Goal: Task Accomplishment & Management: Complete application form

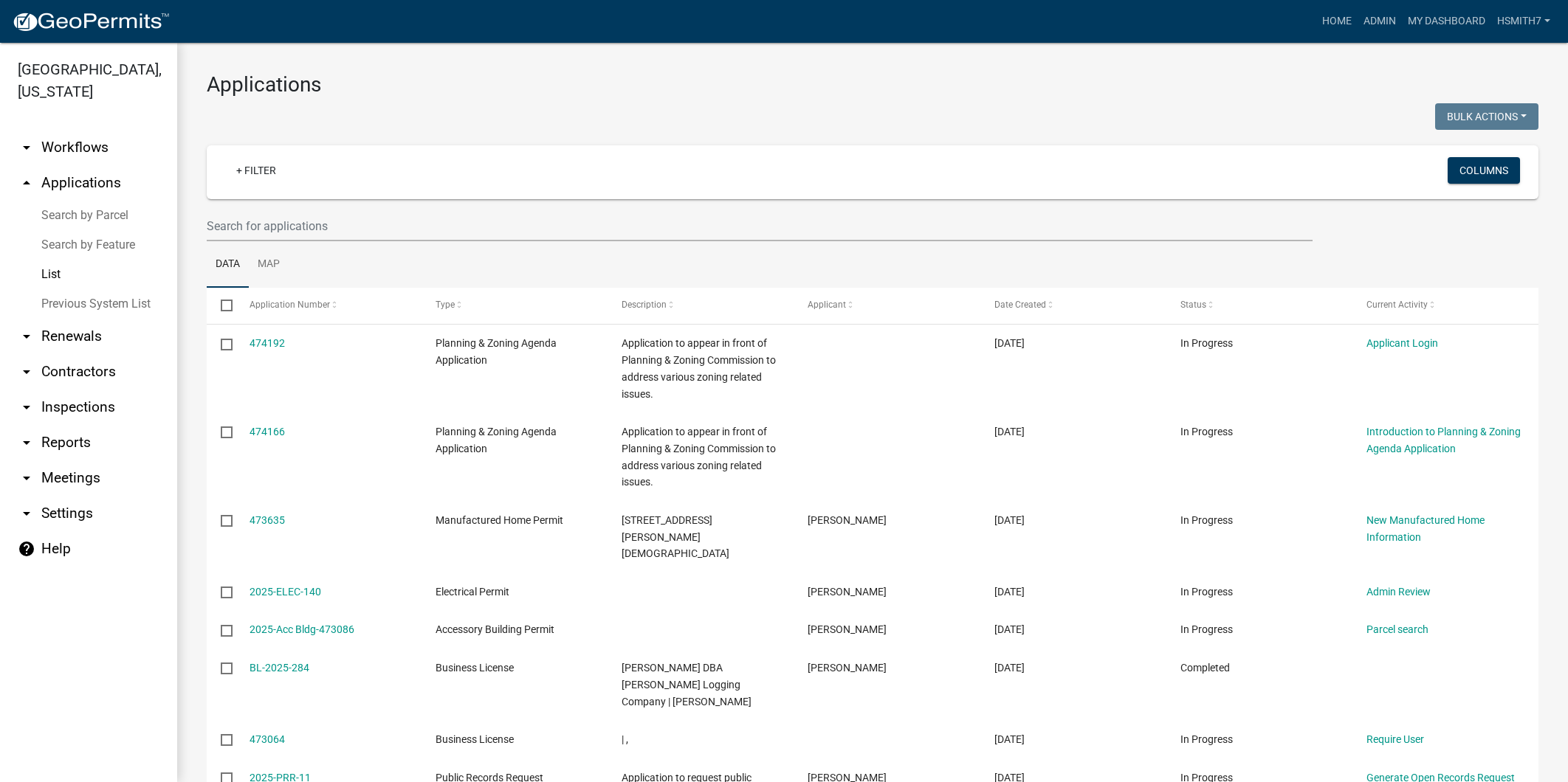
select select "3: 100"
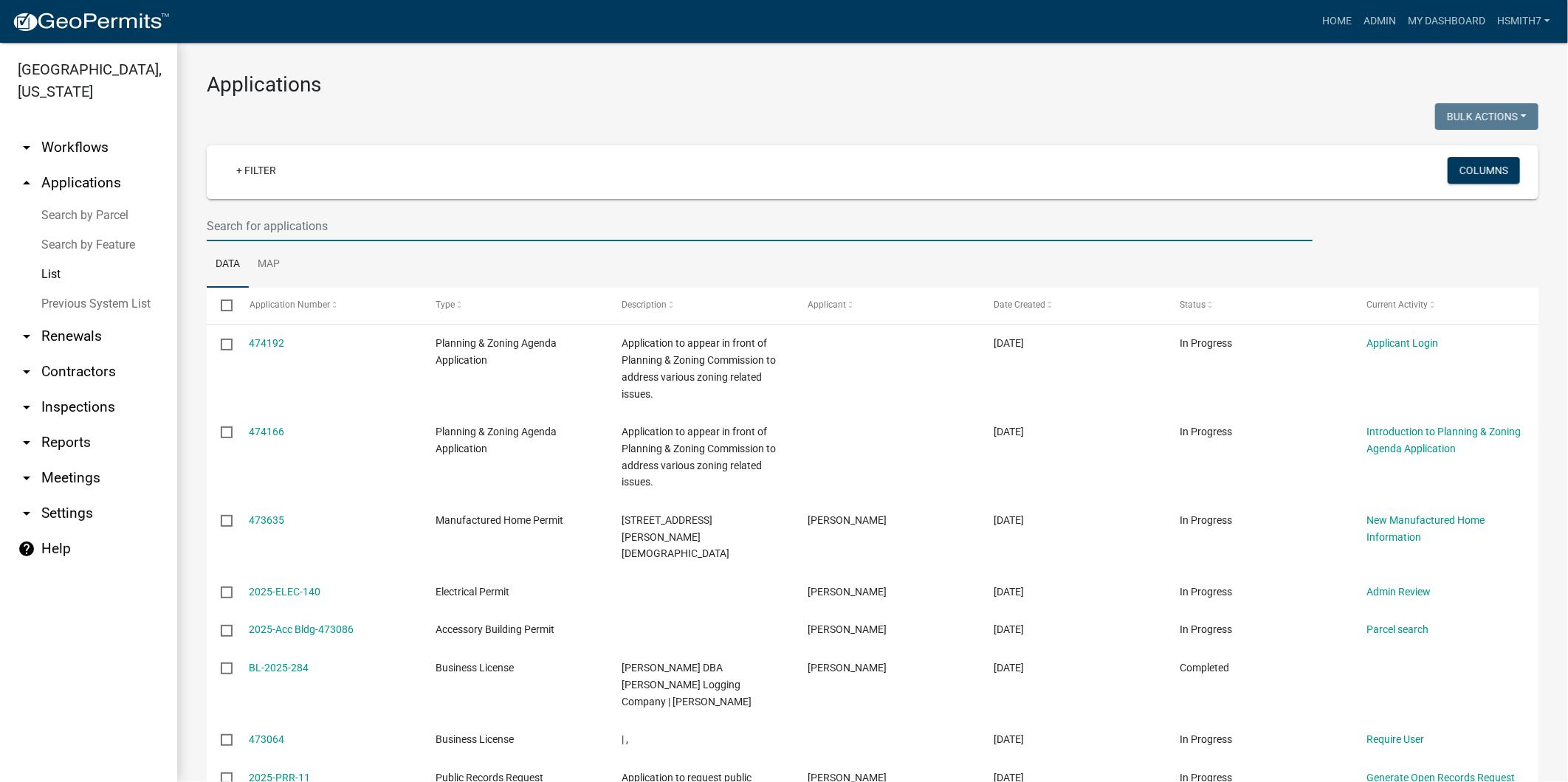
click at [216, 211] on input "text" at bounding box center [759, 226] width 1106 height 30
click at [227, 236] on input "tho,mas" at bounding box center [759, 226] width 1106 height 30
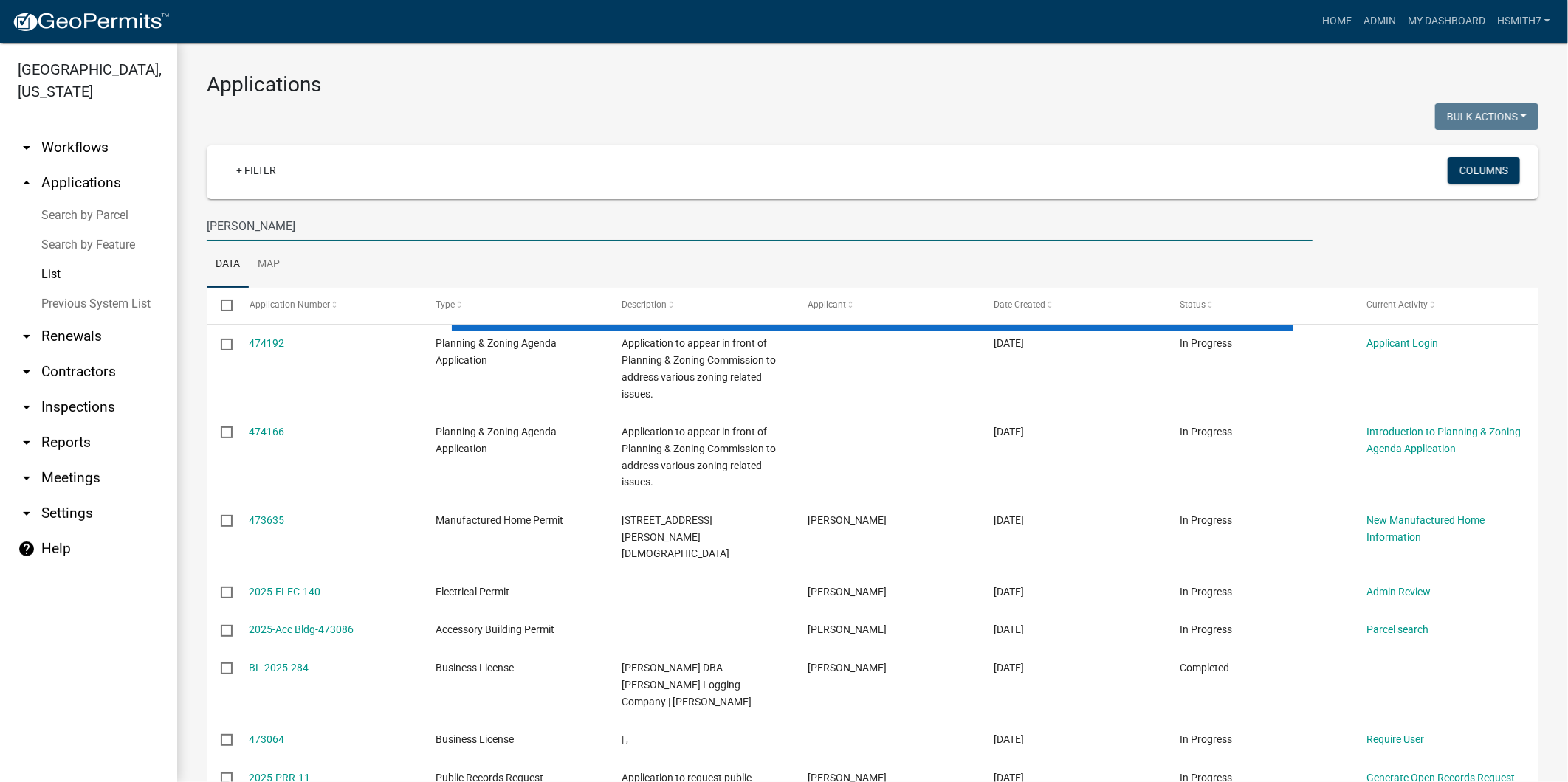
type input "thomas"
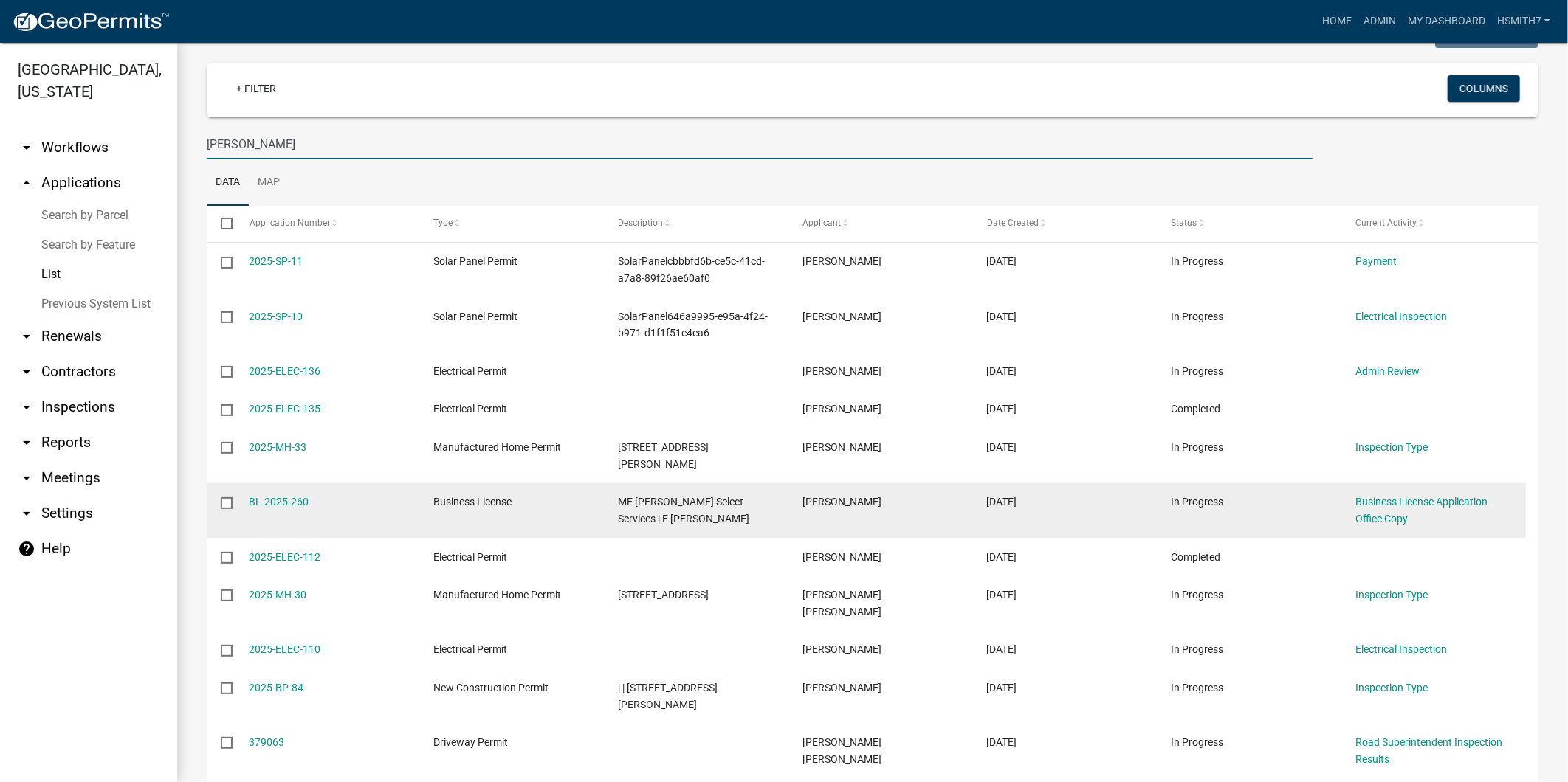
scroll to position [164, 0]
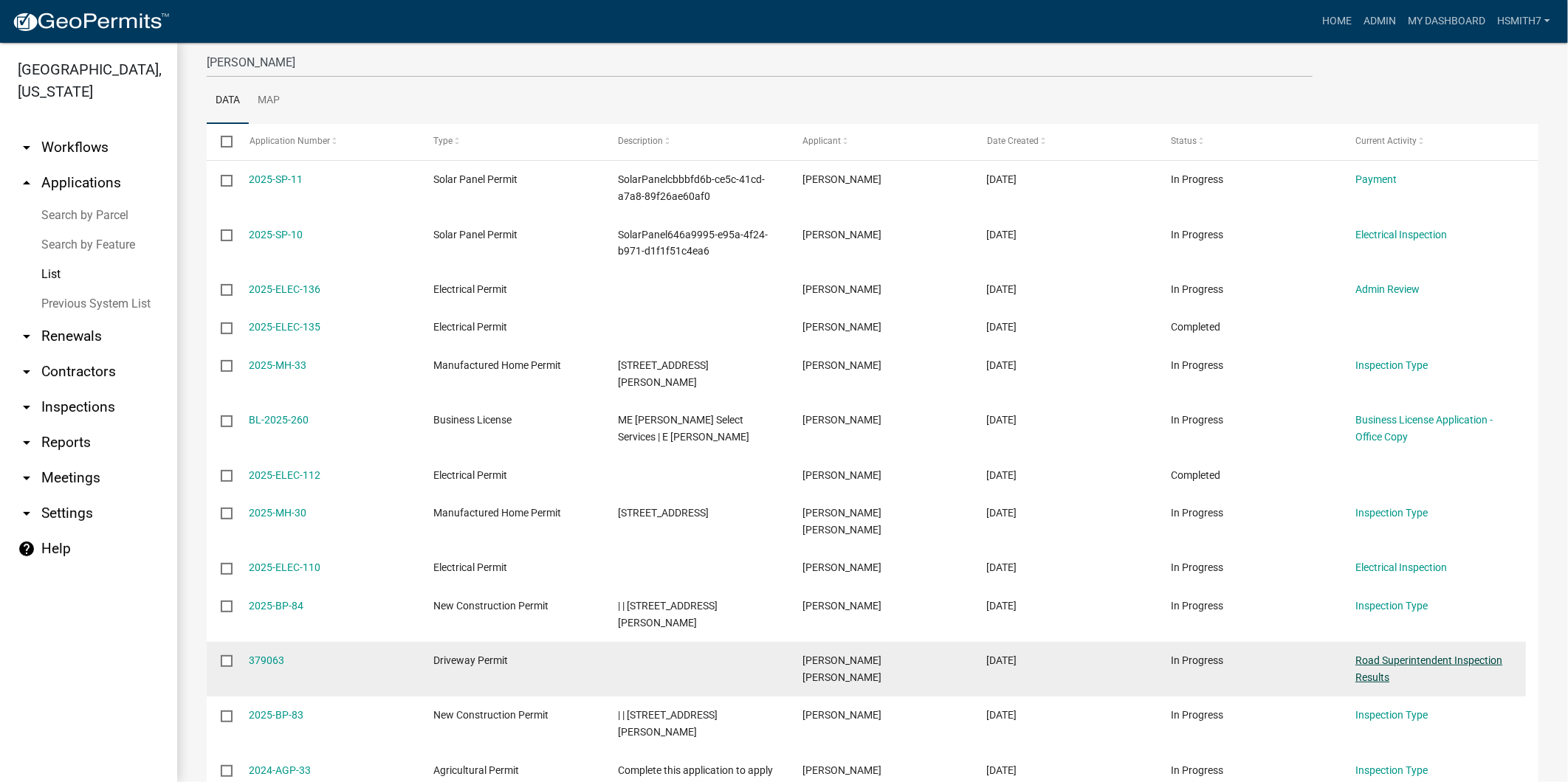
click at [1384, 654] on link "Road Superintendent Inspection Results" at bounding box center [1429, 668] width 147 height 28
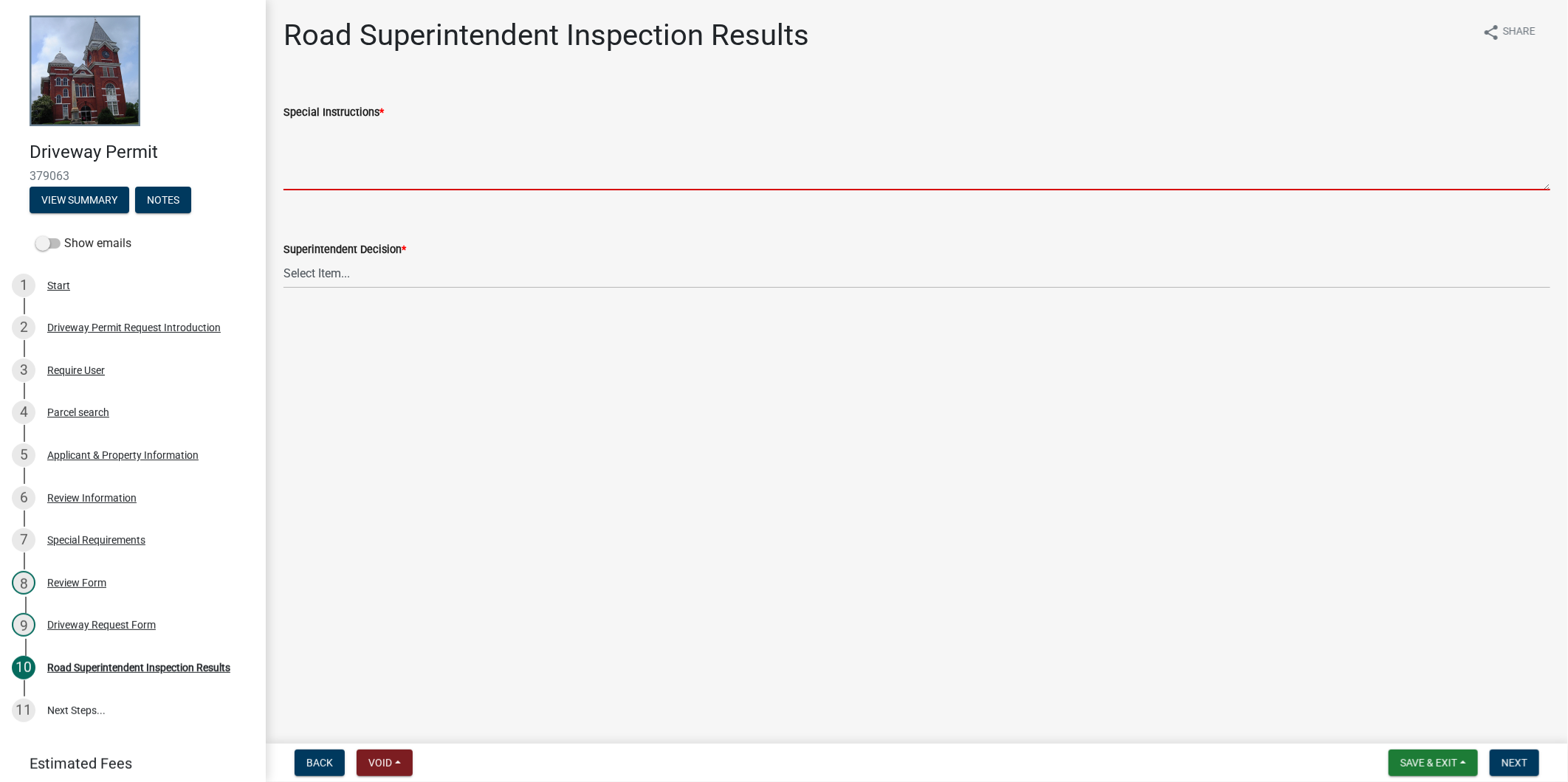
drag, startPoint x: 386, startPoint y: 163, endPoint x: 395, endPoint y: 160, distance: 9.5
click at [386, 165] on textarea "Special Instructions *" at bounding box center [916, 155] width 1267 height 70
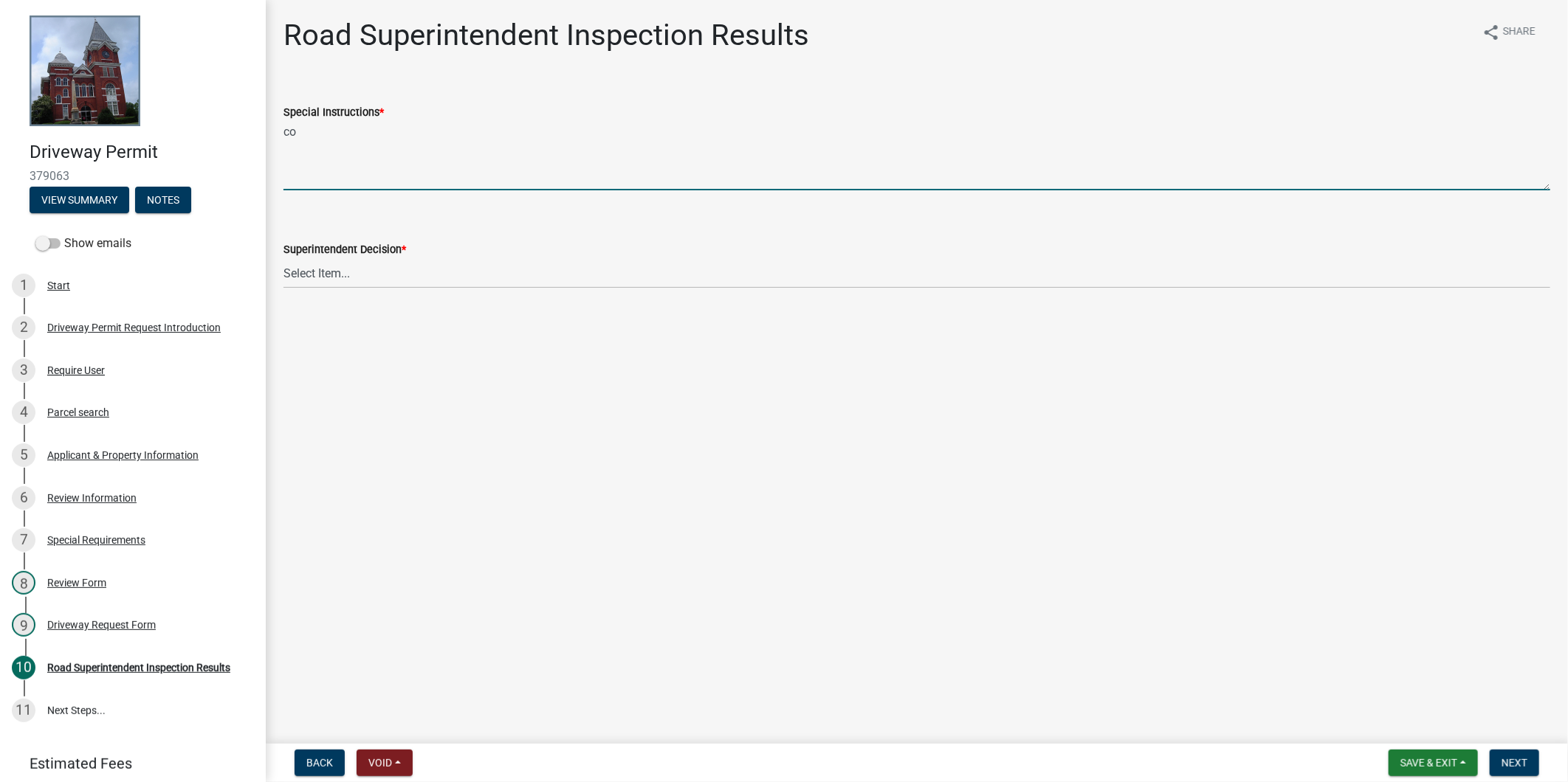
type textarea "c"
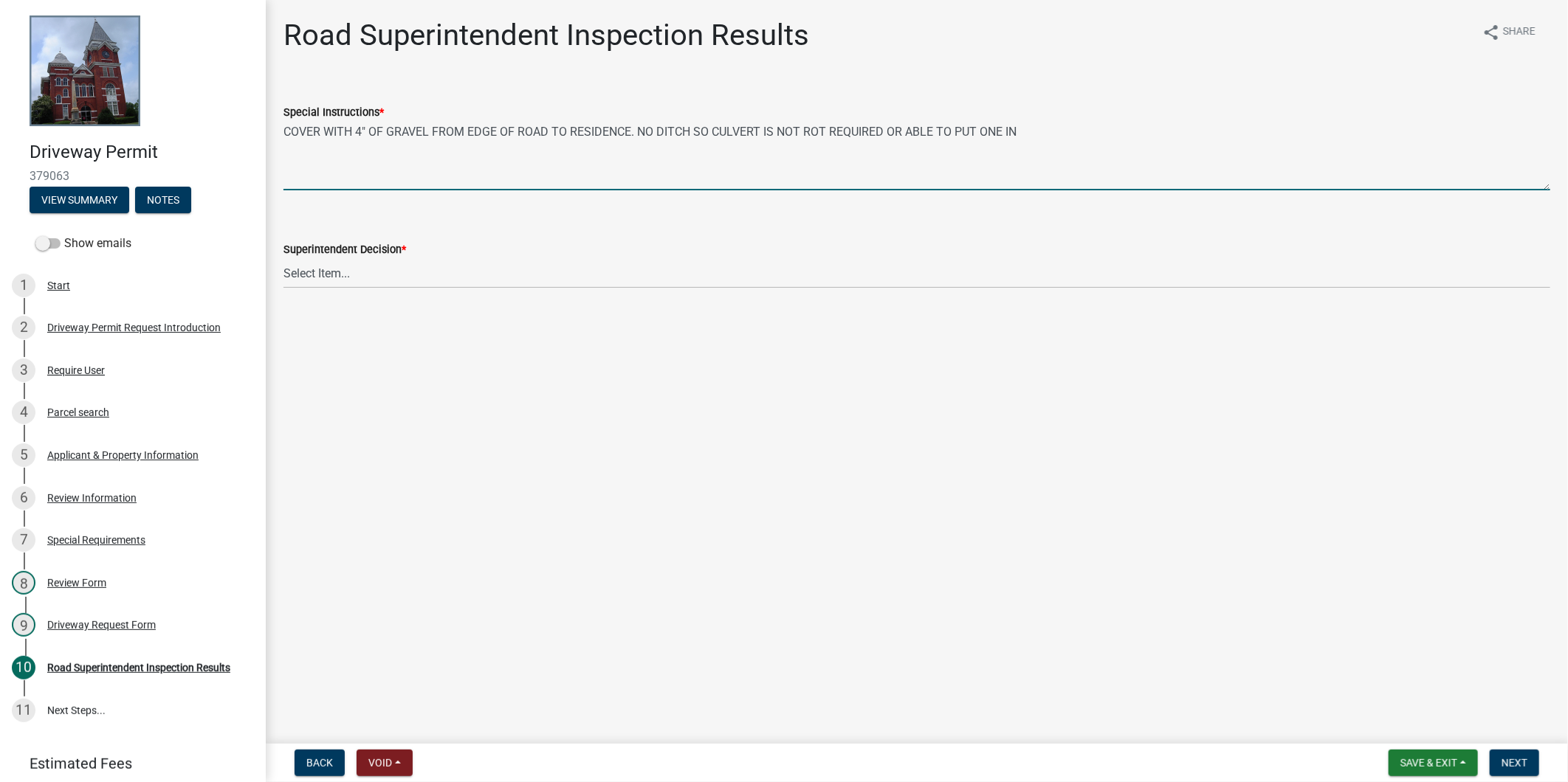
type textarea "COVER WITH 4" OF GRAVEL FROM EDGE OF ROAD TO RESIDENCE. NO DITCH SO CULVERT IS …"
drag, startPoint x: 368, startPoint y: 277, endPoint x: 356, endPoint y: 285, distance: 14.4
click at [367, 277] on select "Select Item... Driveway is adequate Driveway is not adequate Driveway is pre ex…" at bounding box center [916, 273] width 1267 height 30
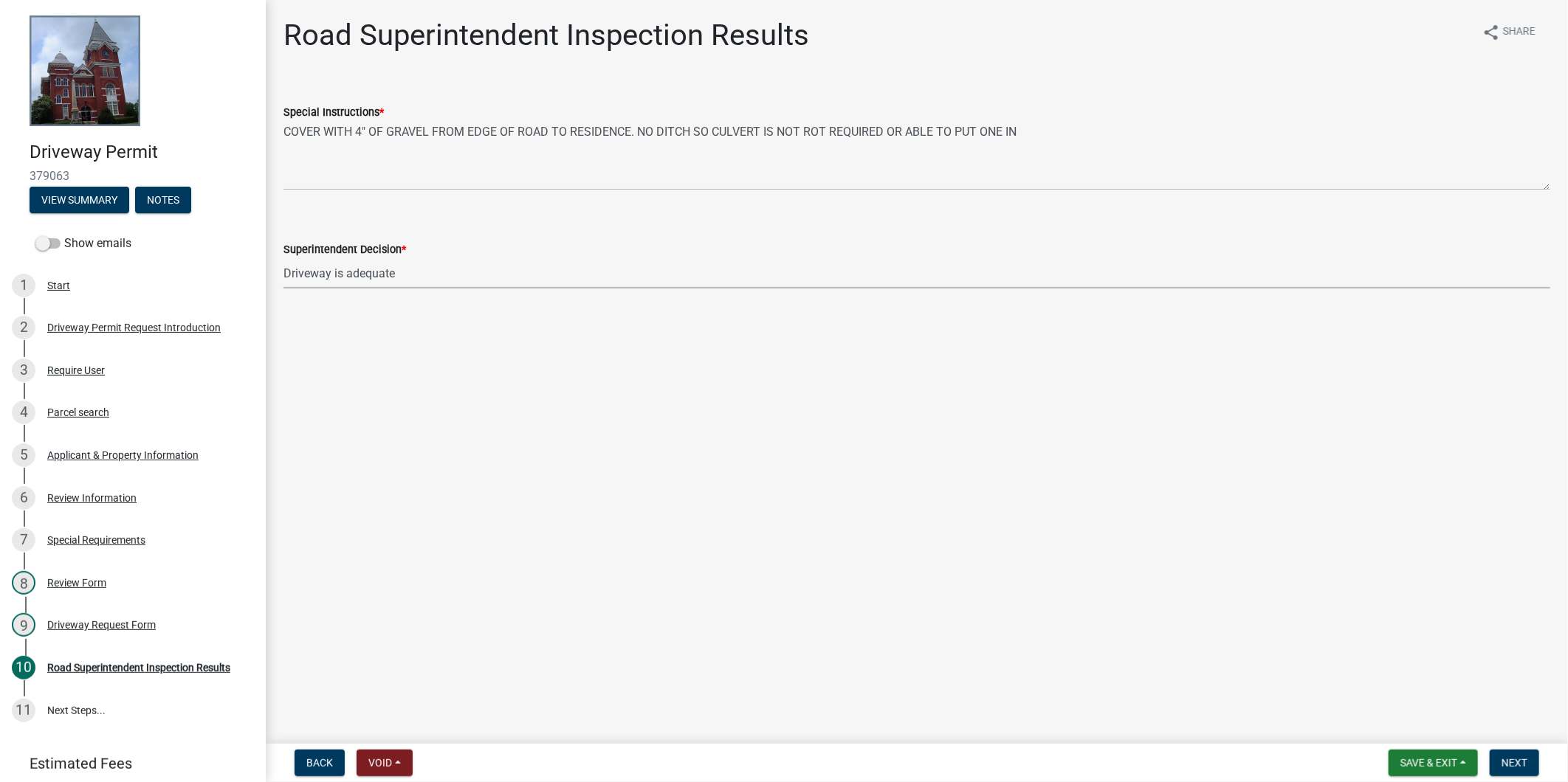
click at [284, 258] on select "Select Item... Driveway is adequate Driveway is not adequate Driveway is pre ex…" at bounding box center [916, 273] width 1267 height 30
select select "33eb0099-6d4a-4ae7-8ad6-7733806e546e"
click at [593, 353] on main "Road Superintendent Inspection Results share Share Special Instructions * COVER…" at bounding box center [916, 369] width 1302 height 738
click at [1537, 770] on button "Next" at bounding box center [1514, 762] width 49 height 26
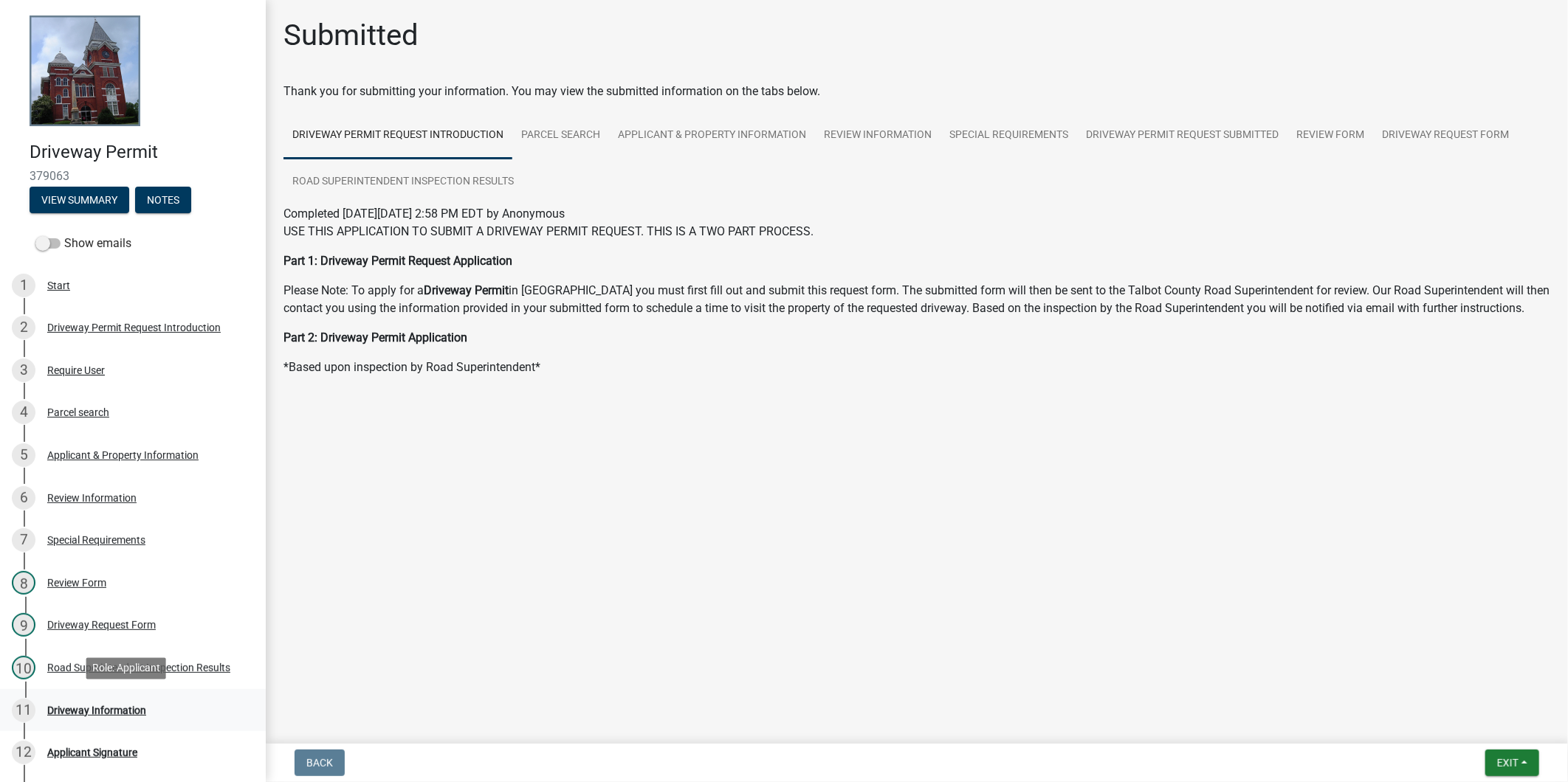
scroll to position [181, 0]
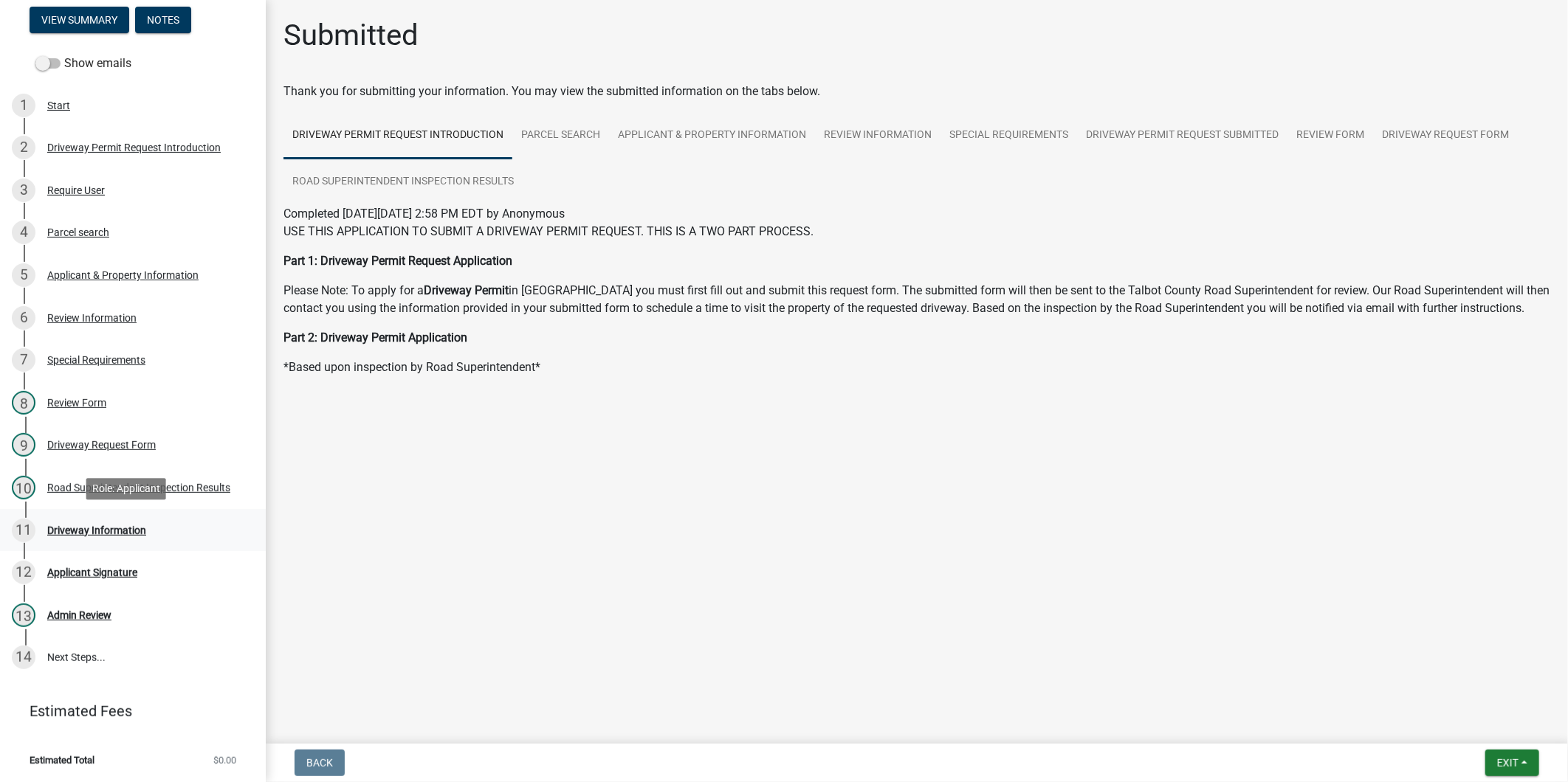
click at [121, 530] on div "Driveway Information" at bounding box center [96, 531] width 99 height 11
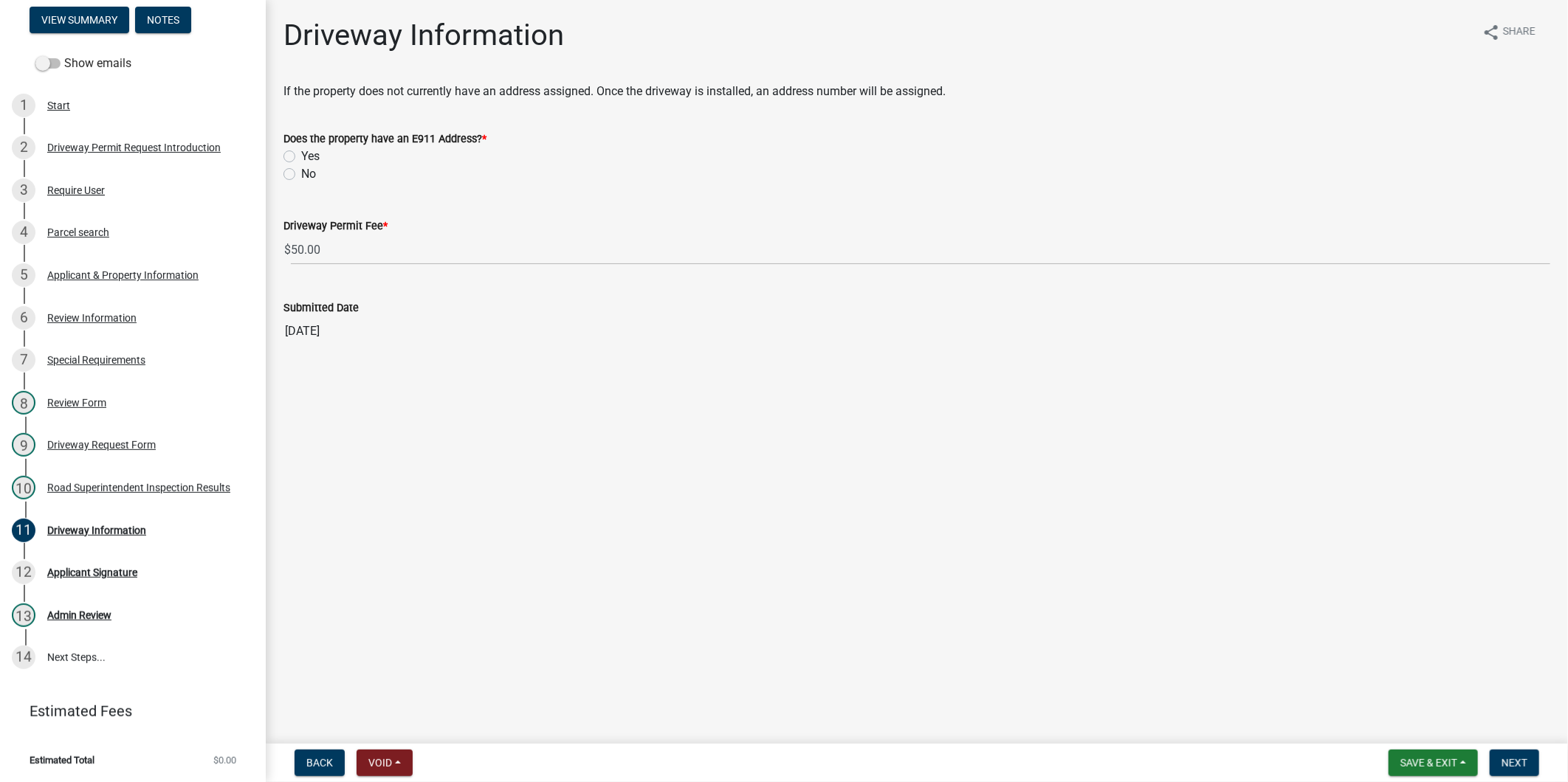
click at [306, 155] on label "Yes" at bounding box center [310, 156] width 19 height 18
click at [306, 155] on input "Yes" at bounding box center [306, 152] width 10 height 10
radio input "true"
click at [1533, 761] on button "Next" at bounding box center [1514, 762] width 49 height 26
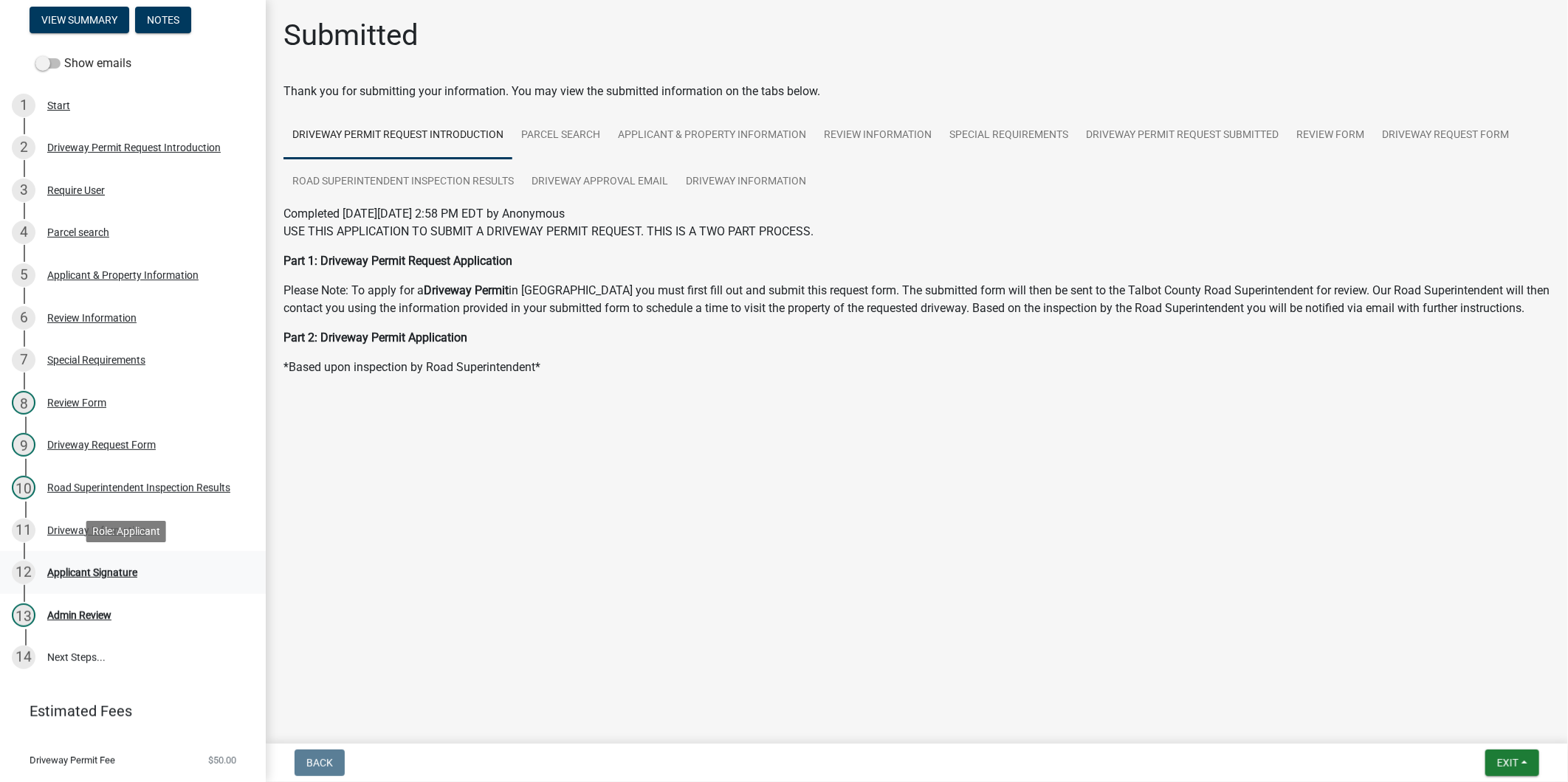
click at [123, 581] on div "12 Applicant Signature" at bounding box center [127, 573] width 231 height 24
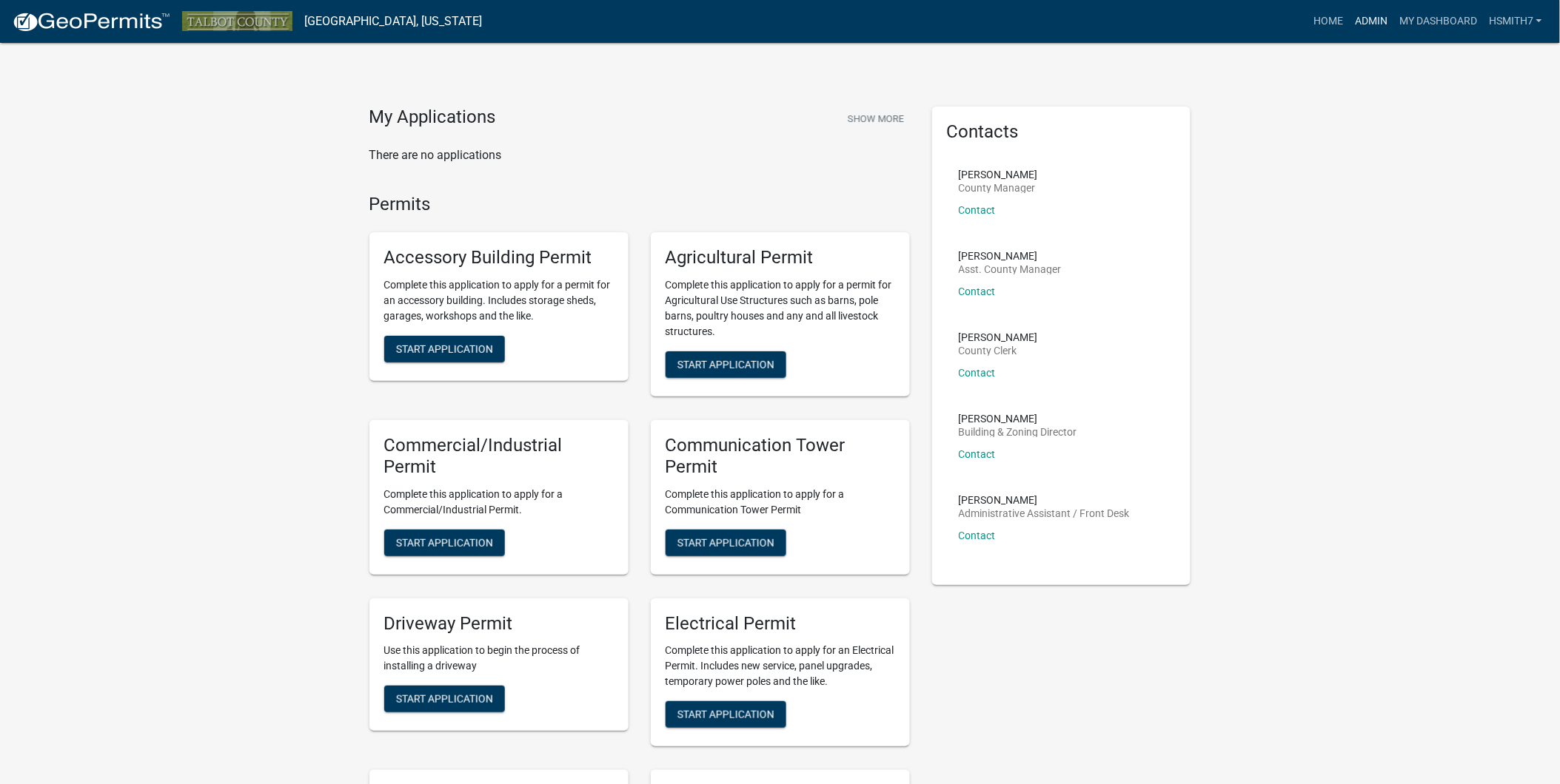
click at [1383, 30] on link "Admin" at bounding box center [1371, 22] width 44 height 29
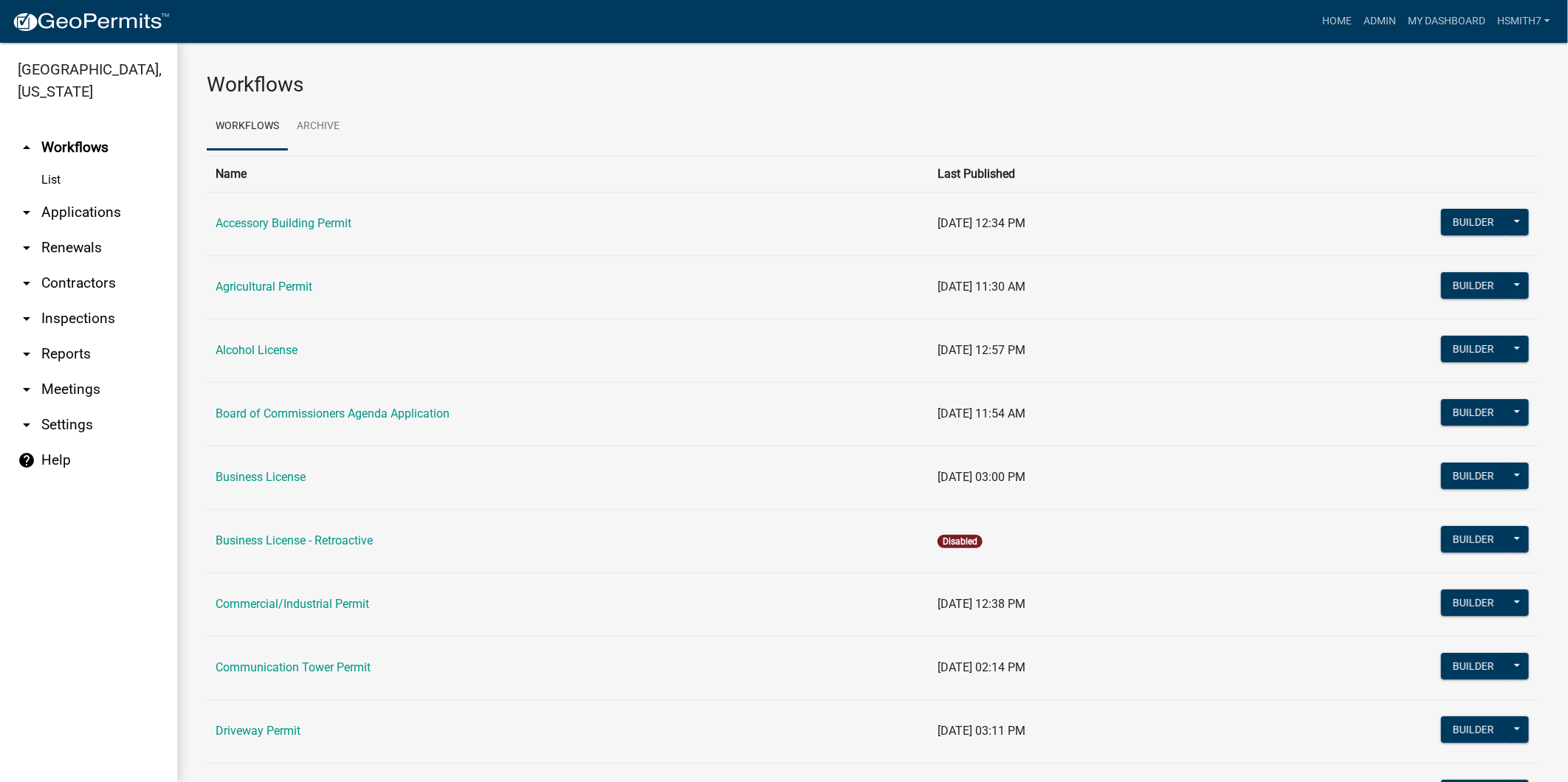
click at [94, 216] on link "arrow_drop_down Applications" at bounding box center [88, 213] width 178 height 35
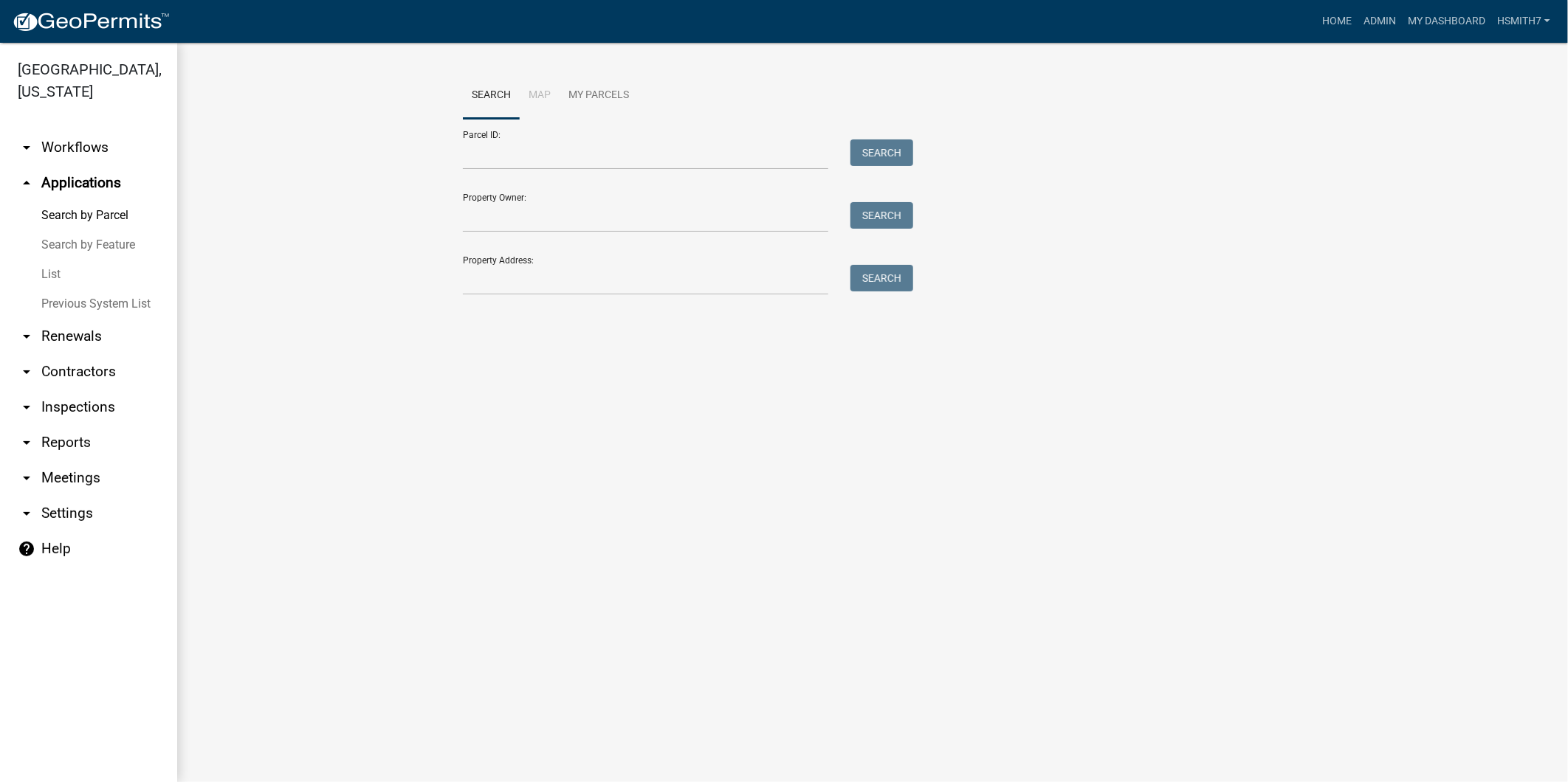
click at [57, 275] on link "List" at bounding box center [88, 275] width 178 height 29
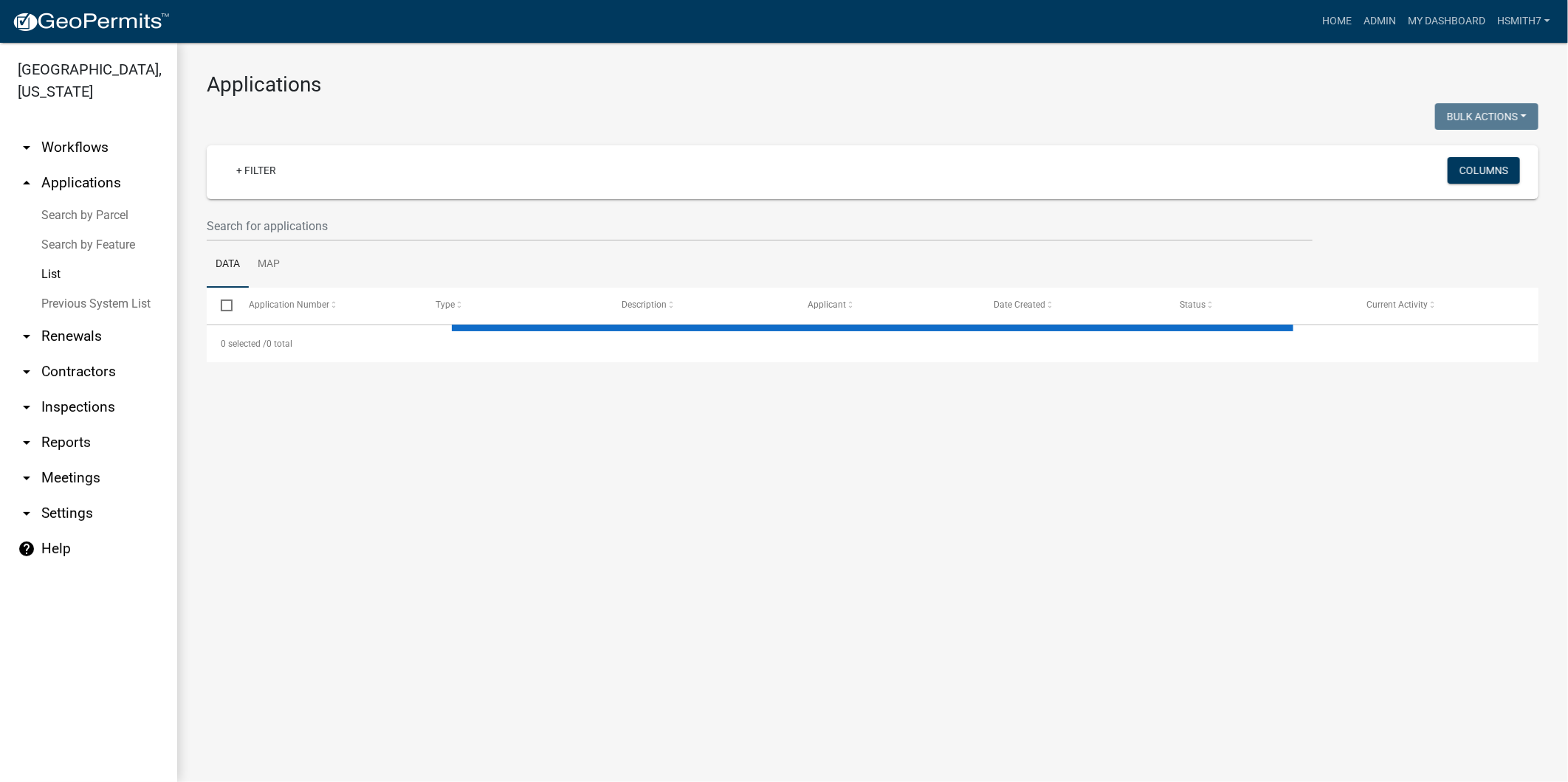
select select "3: 100"
